Goal: Find specific page/section: Find specific page/section

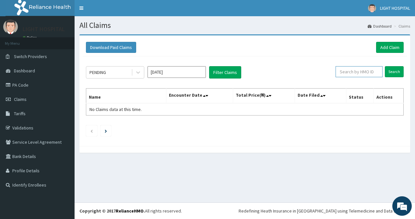
click at [351, 69] on input "text" at bounding box center [359, 71] width 47 height 11
type input "gfl"
click at [392, 69] on input "Search" at bounding box center [394, 71] width 19 height 11
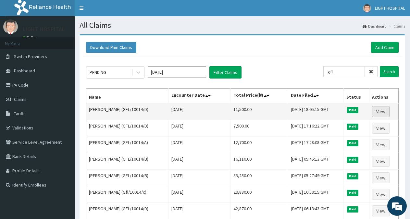
click at [379, 110] on link "View" at bounding box center [381, 111] width 18 height 11
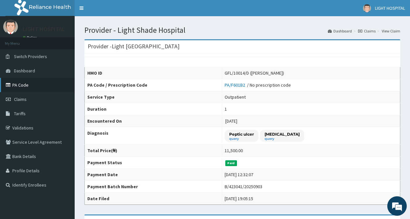
click at [20, 84] on link "PA Code" at bounding box center [37, 85] width 75 height 14
